Goal: Information Seeking & Learning: Understand process/instructions

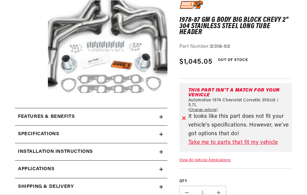
scroll to position [120, 0]
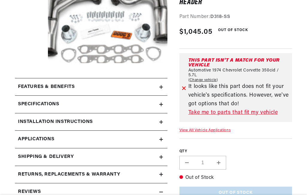
click at [161, 92] on summary "Features & Benefits" at bounding box center [91, 86] width 152 height 17
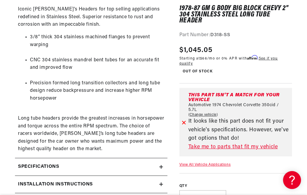
scroll to position [90, 0]
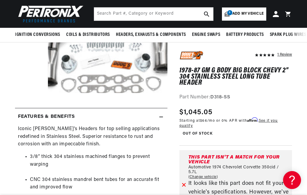
click at [158, 114] on div "Features & Benefits" at bounding box center [87, 117] width 144 height 8
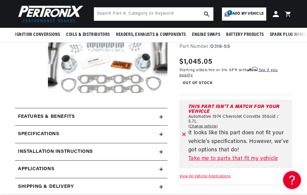
click at [137, 137] on div "Specifications" at bounding box center [87, 135] width 144 height 8
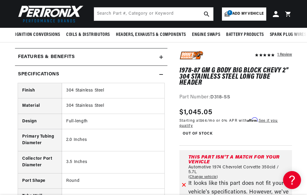
scroll to position [120, 0]
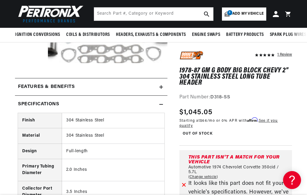
click at [161, 104] on icon at bounding box center [161, 105] width 4 height 4
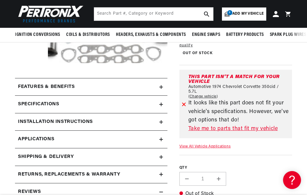
click at [125, 127] on summary "Installation instructions" at bounding box center [91, 122] width 152 height 17
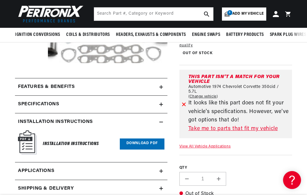
click at [147, 144] on link "Download PDF" at bounding box center [142, 144] width 45 height 11
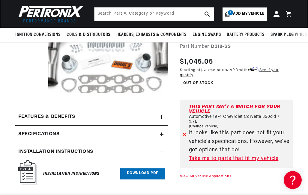
scroll to position [30, 0]
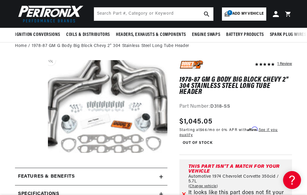
click at [36, 162] on button "Open media 1 in modal" at bounding box center [36, 162] width 0 height 0
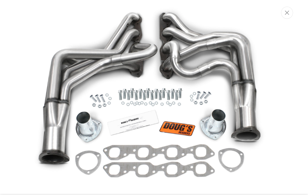
scroll to position [0, 182]
